Goal: Task Accomplishment & Management: Manage account settings

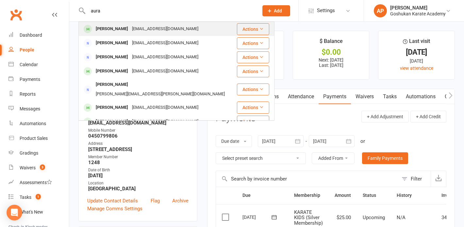
type input "aura"
click at [141, 25] on div "[EMAIL_ADDRESS][DOMAIN_NAME]" at bounding box center [165, 28] width 70 height 9
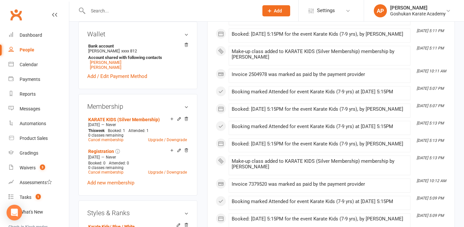
scroll to position [213, 0]
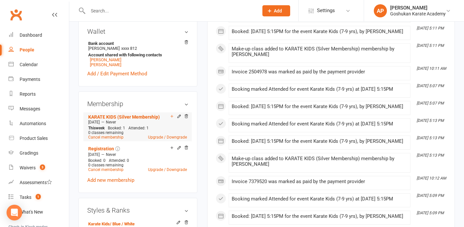
click at [171, 115] on icon at bounding box center [172, 116] width 3 height 3
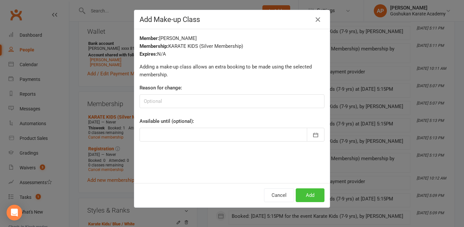
click at [312, 193] on button "Add" at bounding box center [310, 195] width 29 height 14
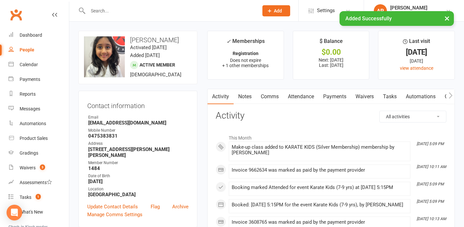
scroll to position [0, 0]
click at [124, 11] on div "× Added Successfully" at bounding box center [228, 11] width 456 height 0
click at [115, 9] on input "text" at bounding box center [170, 10] width 168 height 9
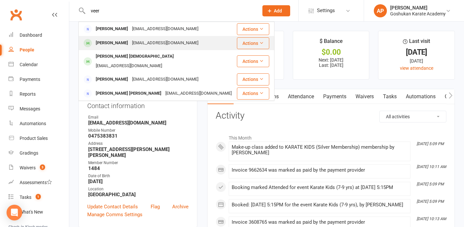
type input "veer"
click at [156, 43] on div "[EMAIL_ADDRESS][DOMAIN_NAME]" at bounding box center [165, 42] width 70 height 9
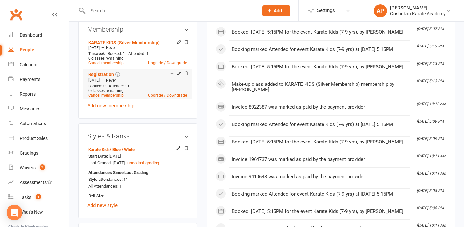
scroll to position [278, 0]
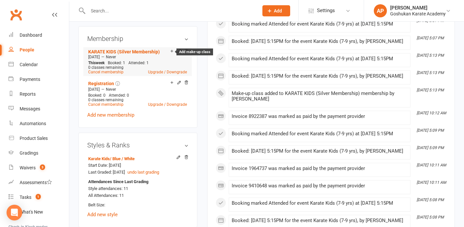
click at [171, 49] on icon at bounding box center [172, 51] width 5 height 5
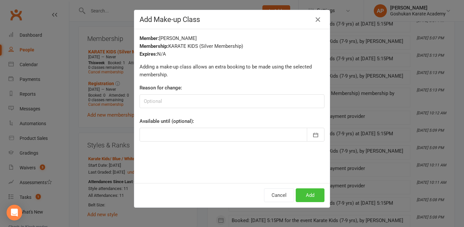
click at [302, 196] on button "Add" at bounding box center [310, 195] width 29 height 14
